Goal: Find specific page/section: Find specific page/section

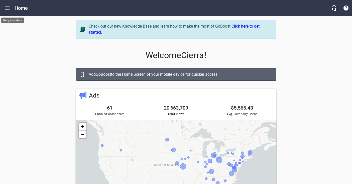
click at [8, 9] on icon "Open drawer" at bounding box center [7, 8] width 5 height 3
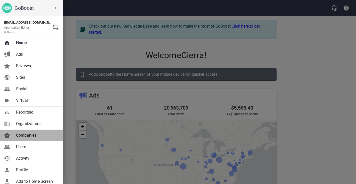
click at [29, 136] on span "Companies" at bounding box center [36, 135] width 41 height 6
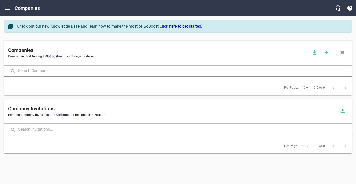
click at [29, 73] on input "text" at bounding box center [185, 71] width 334 height 11
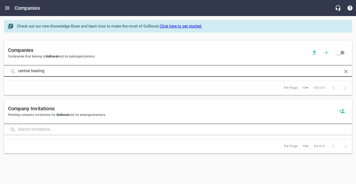
type input "central heating"
click button at bounding box center [0, 0] width 0 height 0
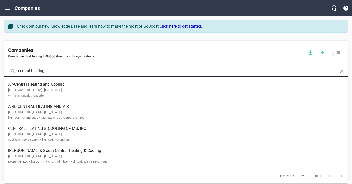
click at [58, 129] on span "CENTRAL HEATING & COOLING OF MS, INC" at bounding box center [172, 129] width 328 height 6
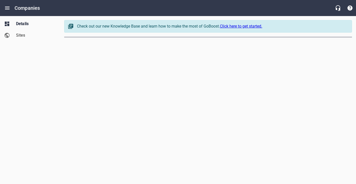
select select "[US_STATE]"
select select "62"
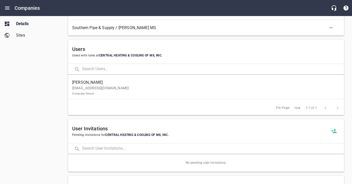
scroll to position [335, 0]
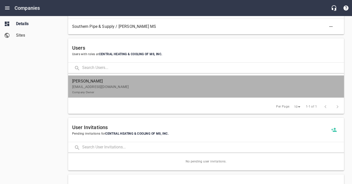
click at [174, 92] on p "[EMAIL_ADDRESS][DOMAIN_NAME] Company Owner" at bounding box center [204, 89] width 264 height 11
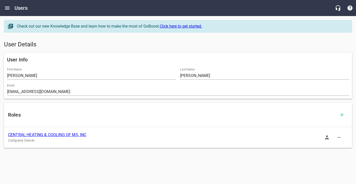
click at [324, 139] on icon "button" at bounding box center [327, 137] width 6 height 6
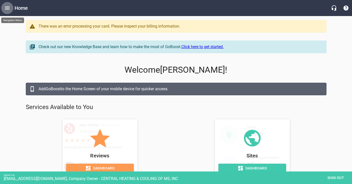
click at [6, 8] on icon "Open drawer" at bounding box center [7, 8] width 6 height 6
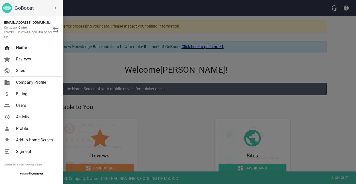
click at [27, 91] on span "Billing" at bounding box center [36, 94] width 41 height 6
